Goal: Information Seeking & Learning: Learn about a topic

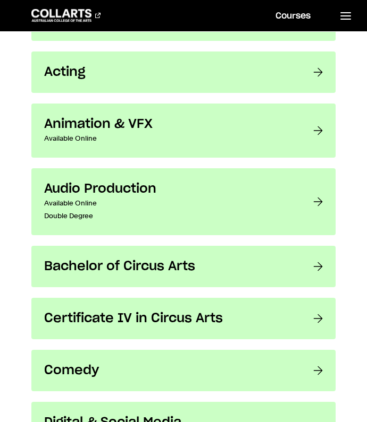
scroll to position [473, 0]
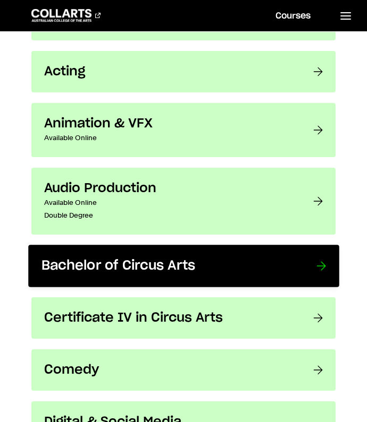
click at [299, 261] on link "Bachelor of Circus Arts Ready to step Into the Spotlight of Contemporary Circus…" at bounding box center [183, 267] width 310 height 43
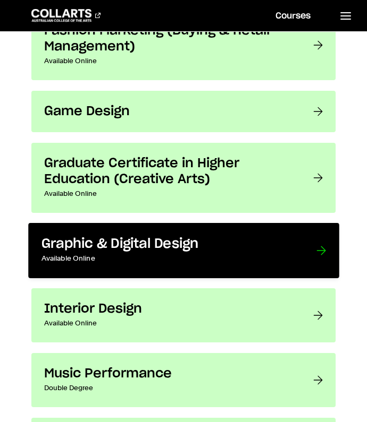
scroll to position [1322, 0]
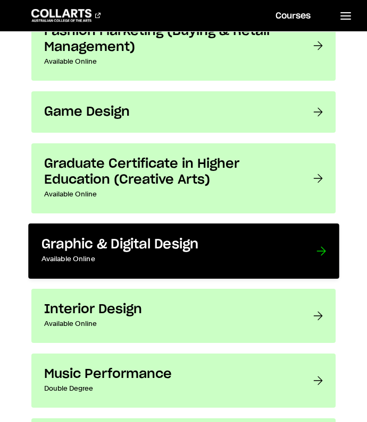
click at [322, 250] on div at bounding box center [321, 251] width 10 height 29
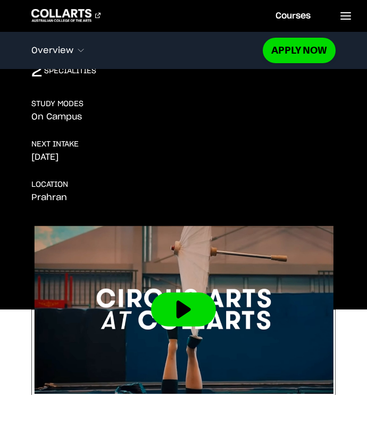
scroll to position [251, 0]
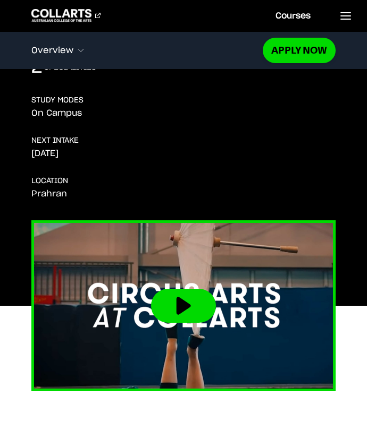
click at [165, 255] on img at bounding box center [183, 306] width 335 height 188
click at [178, 289] on button at bounding box center [183, 306] width 65 height 34
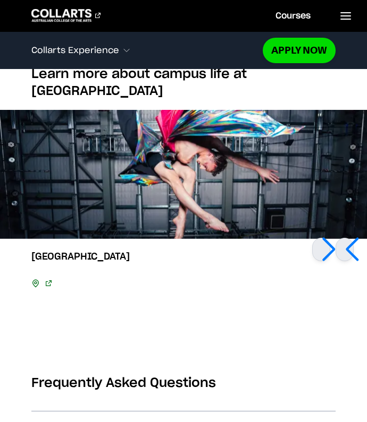
scroll to position [2685, 0]
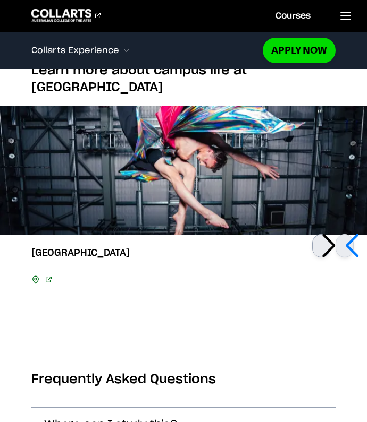
click at [325, 234] on div at bounding box center [321, 245] width 18 height 23
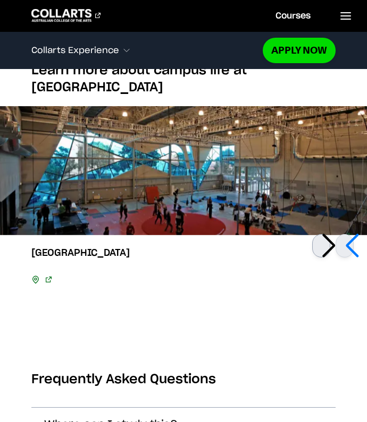
click at [325, 234] on div at bounding box center [321, 245] width 18 height 23
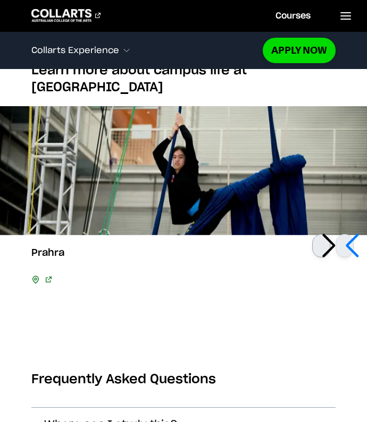
click at [325, 234] on div at bounding box center [321, 245] width 18 height 23
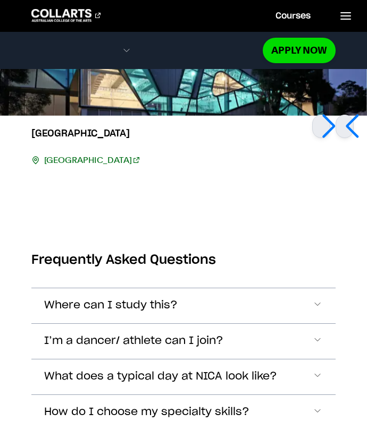
scroll to position [2807, 0]
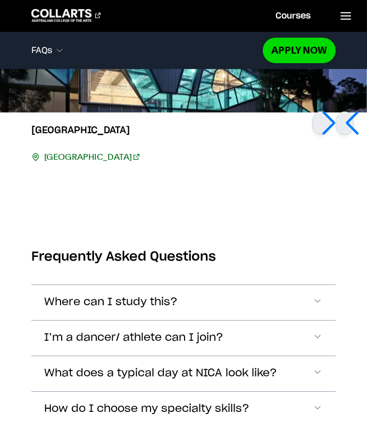
click at [184, 231] on section "Frequently Asked Questions Where can I study this? At NICA’s custom-built facil…" at bounding box center [183, 385] width 305 height 316
click at [184, 285] on button "Where can I study this?" at bounding box center [183, 302] width 305 height 35
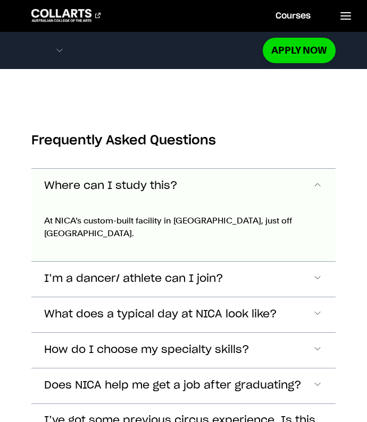
scroll to position [2944, 0]
